Goal: Navigation & Orientation: Find specific page/section

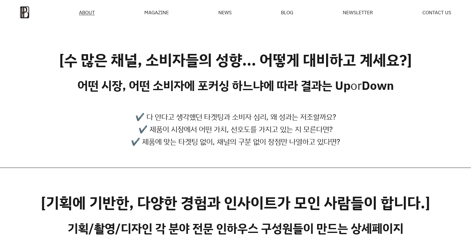
click at [27, 13] on img at bounding box center [25, 12] width 10 height 12
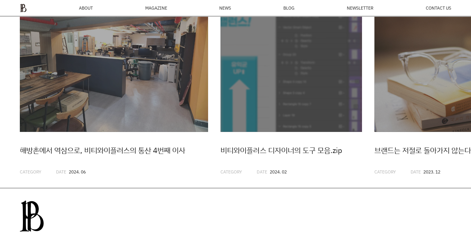
scroll to position [1631, 0]
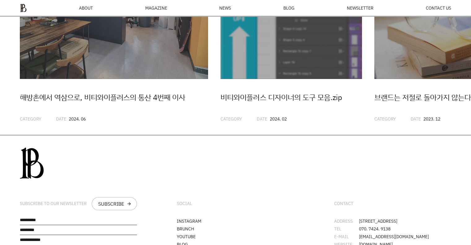
click at [285, 45] on img "2 / 20" at bounding box center [290, 8] width 141 height 141
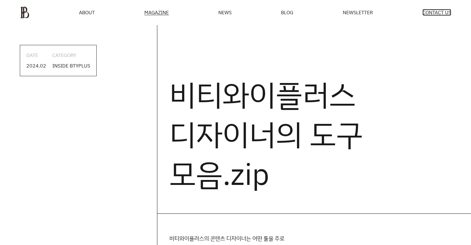
click at [423, 14] on span "CONTACT US" at bounding box center [436, 12] width 29 height 5
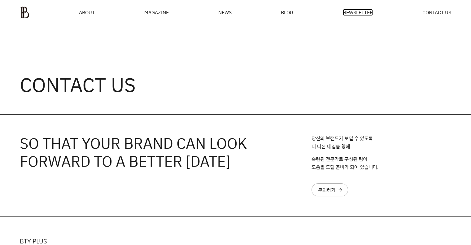
click at [360, 13] on span "NEWSLETTER" at bounding box center [357, 12] width 30 height 5
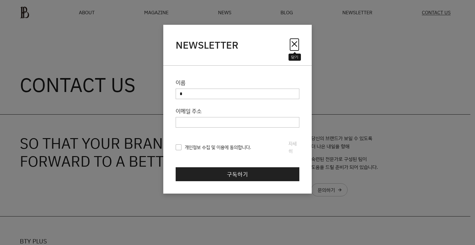
click at [294, 45] on span "close" at bounding box center [295, 44] width 10 height 10
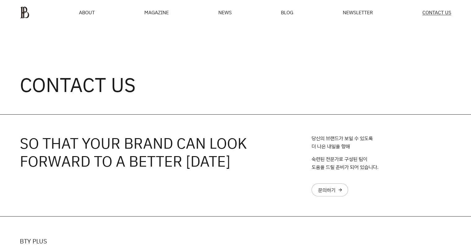
click at [288, 17] on ul "ABOUT MAGAZINE SEE ALL OFF THE REC INSIDE BTYPLUS CURATION NEWS BLOG NEWSLETTER…" at bounding box center [235, 12] width 431 height 12
click at [286, 14] on span "BLOG" at bounding box center [287, 12] width 12 height 5
click at [227, 12] on span "NEWS" at bounding box center [224, 12] width 13 height 5
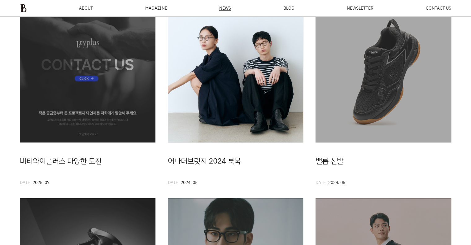
scroll to position [115, 0]
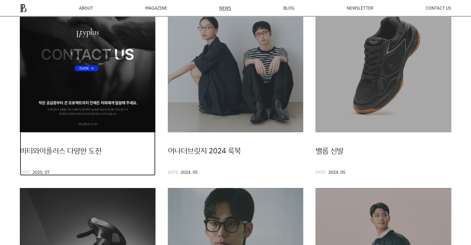
click at [109, 97] on img at bounding box center [88, 65] width 136 height 136
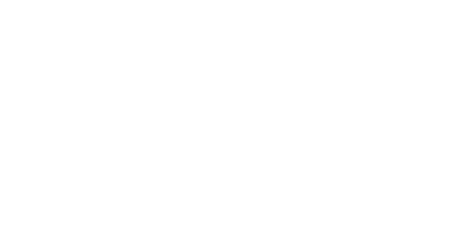
click at [0, 0] on html at bounding box center [0, 0] width 0 height 0
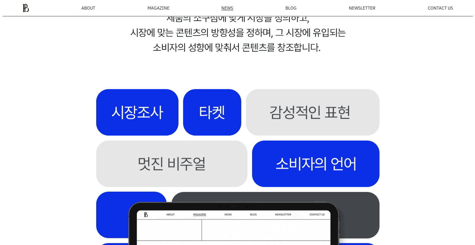
scroll to position [6109, 0]
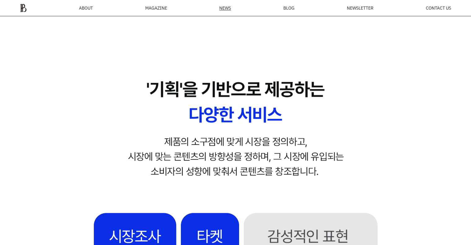
click at [153, 10] on div "MAGAZINE" at bounding box center [156, 8] width 22 height 4
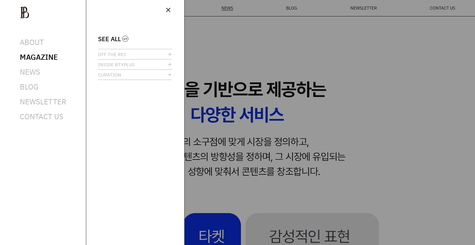
click at [116, 40] on span "SEE ALL" at bounding box center [109, 39] width 23 height 5
